Goal: Find specific page/section: Find specific page/section

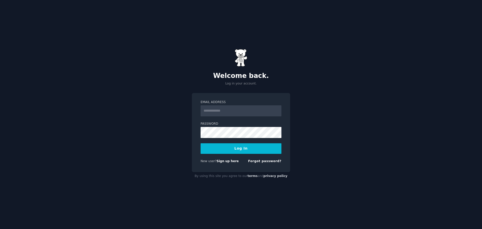
click at [224, 109] on input "Email Address" at bounding box center [240, 110] width 81 height 11
type input "**********"
click at [220, 148] on button "Log In" at bounding box center [240, 148] width 81 height 11
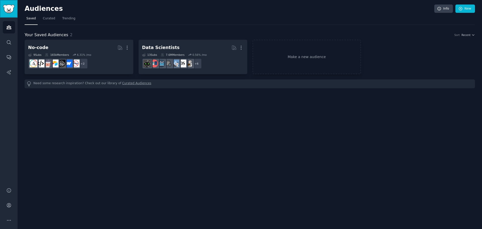
click at [12, 4] on link "Sidebar" at bounding box center [9, 9] width 18 height 18
click at [9, 27] on icon "Sidebar" at bounding box center [9, 28] width 5 height 4
click at [45, 18] on span "Curated" at bounding box center [49, 18] width 12 height 5
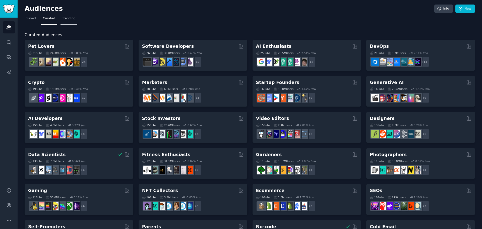
click at [66, 18] on span "Trending" at bounding box center [68, 18] width 13 height 5
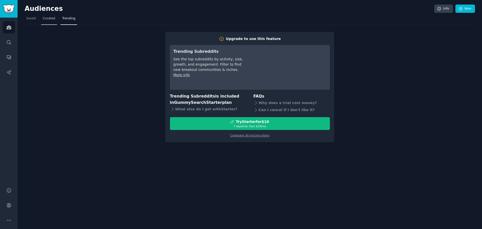
click at [52, 20] on span "Curated" at bounding box center [49, 18] width 12 height 5
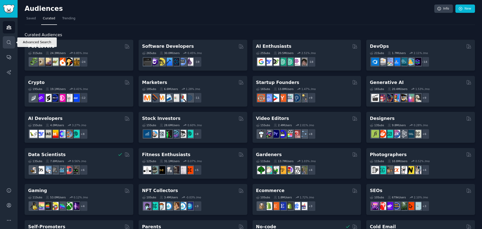
click at [8, 44] on icon "Sidebar" at bounding box center [8, 42] width 5 height 5
